Goal: Task Accomplishment & Management: Use online tool/utility

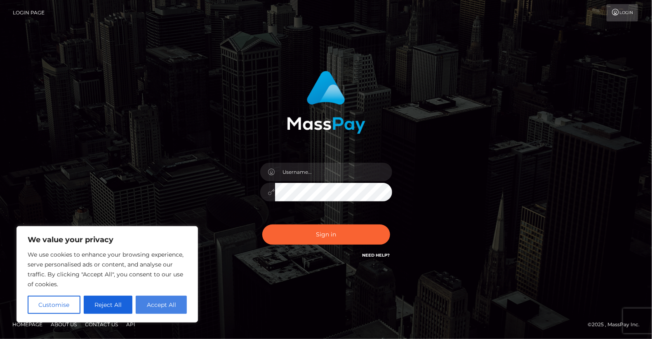
click at [159, 307] on button "Accept All" at bounding box center [161, 305] width 51 height 18
checkbox input "true"
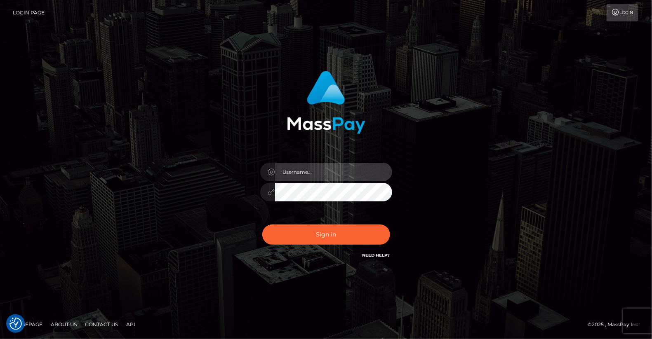
click at [358, 166] on input "text" at bounding box center [333, 172] width 117 height 19
type input "yjoshi"
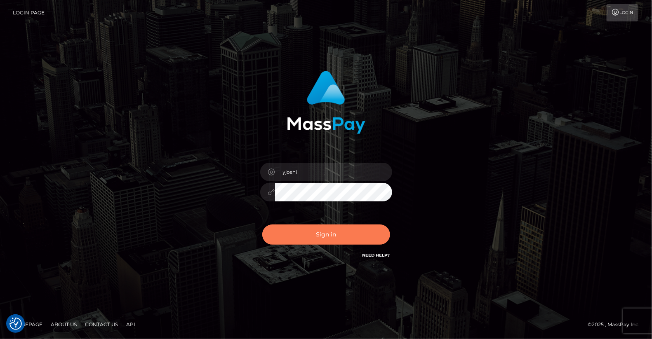
click at [331, 233] on button "Sign in" at bounding box center [326, 235] width 128 height 20
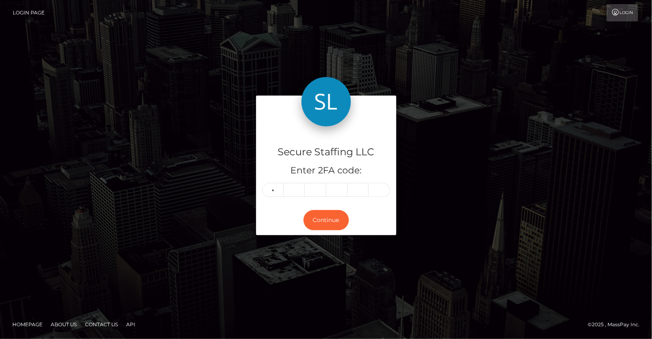
type input "3"
type input "4"
type input "6"
click at [274, 190] on input "3" at bounding box center [272, 190] width 21 height 14
type input "0"
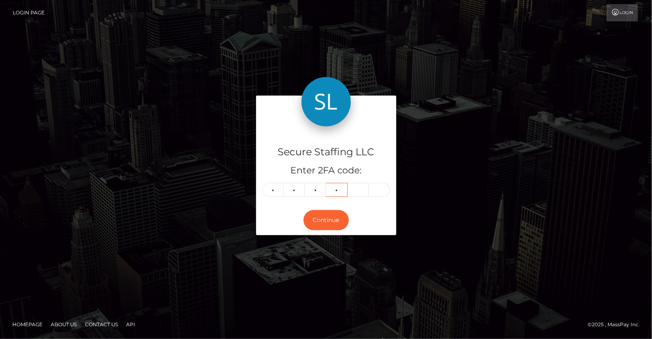
type input "1"
type input "9"
type input "1"
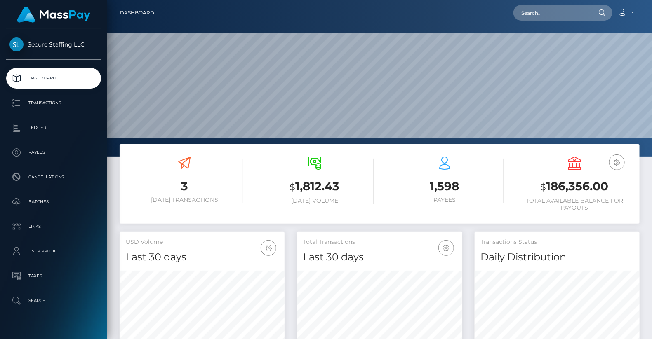
scroll to position [146, 165]
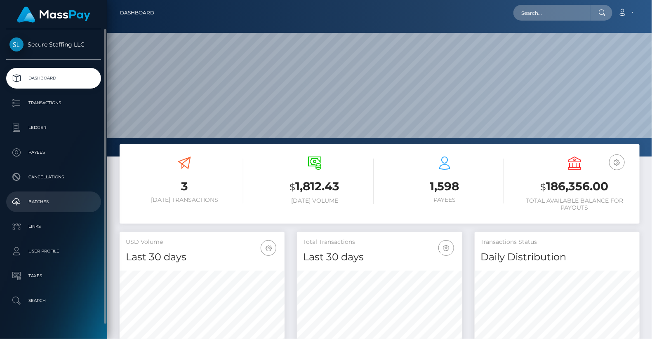
click at [51, 201] on p "Batches" at bounding box center [53, 202] width 88 height 12
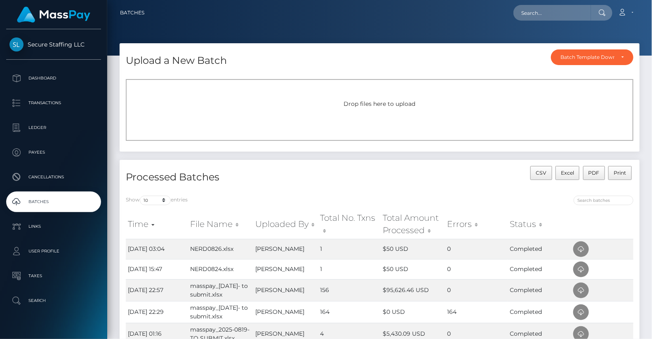
click at [369, 99] on div "Drop files here to upload" at bounding box center [379, 110] width 507 height 62
